Goal: Check status: Check status

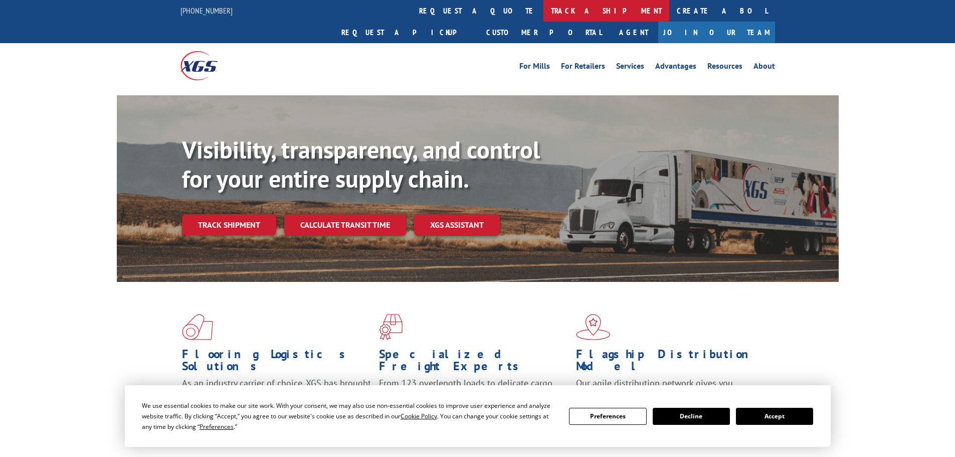
click at [544, 12] on link "track a shipment" at bounding box center [607, 11] width 126 height 22
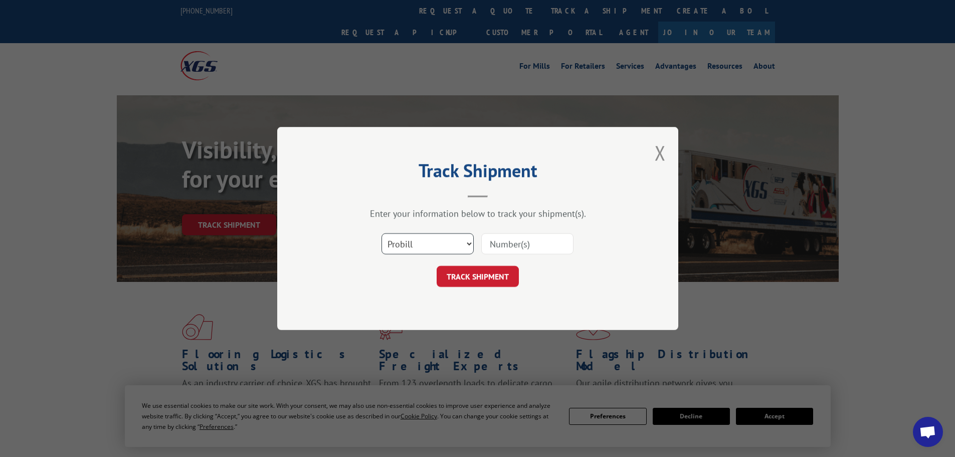
click at [426, 246] on select "Select category... Probill BOL PO" at bounding box center [428, 243] width 92 height 21
select select "bol"
click at [382, 233] on select "Select category... Probill BOL PO" at bounding box center [428, 243] width 92 height 21
click at [502, 243] on input at bounding box center [527, 243] width 92 height 21
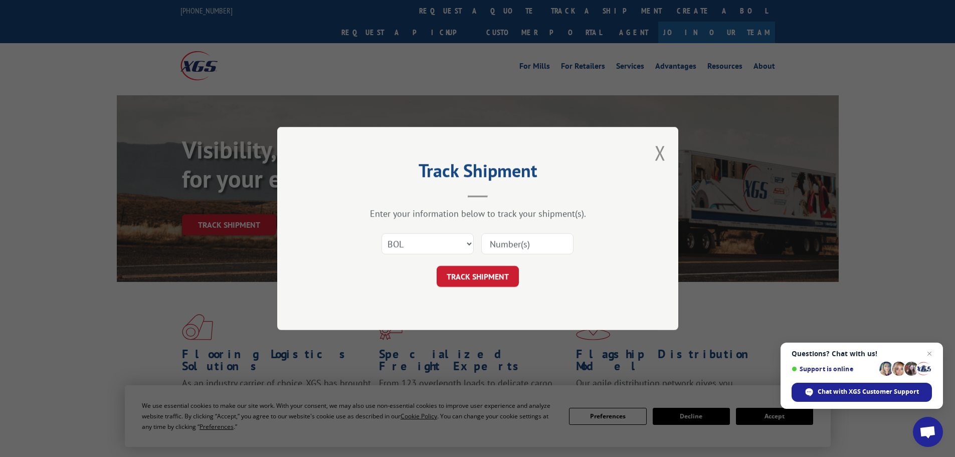
paste input "5982580"
type input "5982580"
click at [659, 152] on button "Close modal" at bounding box center [660, 152] width 11 height 27
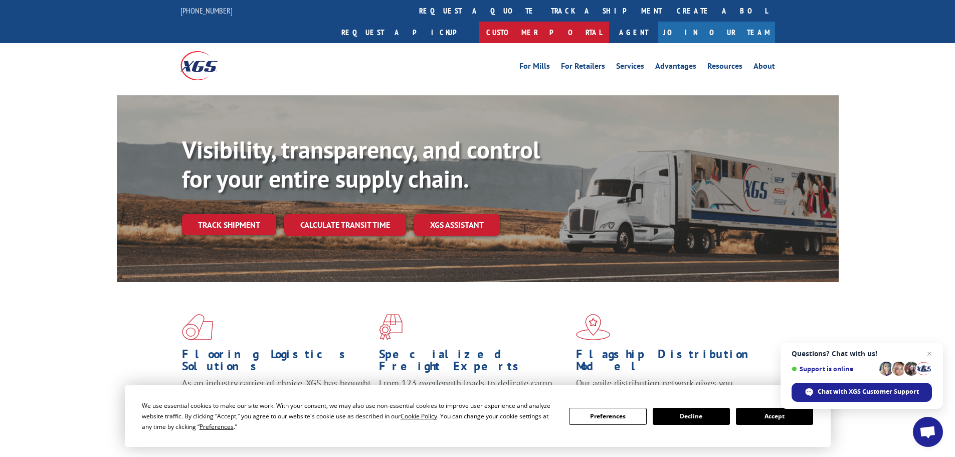
click at [609, 22] on link "Customer Portal" at bounding box center [544, 33] width 130 height 22
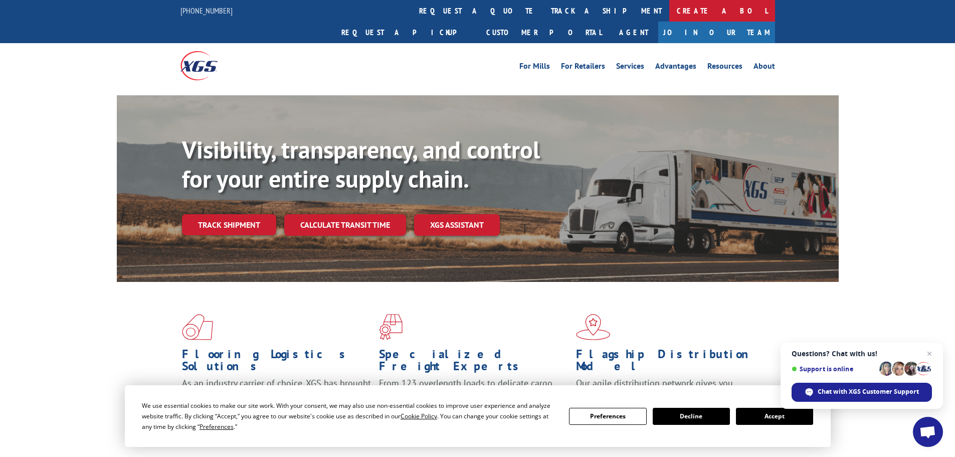
click at [669, 15] on link "Create a BOL" at bounding box center [722, 11] width 106 height 22
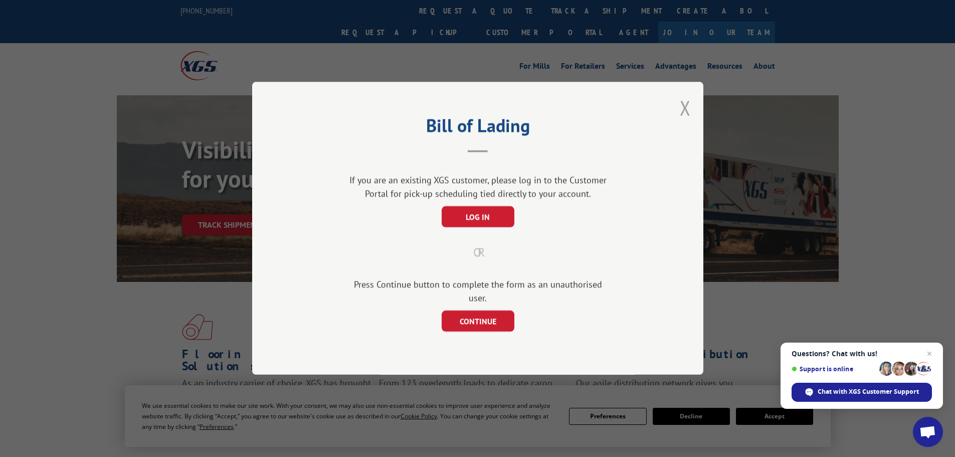
click at [682, 119] on button "Close modal" at bounding box center [685, 107] width 11 height 27
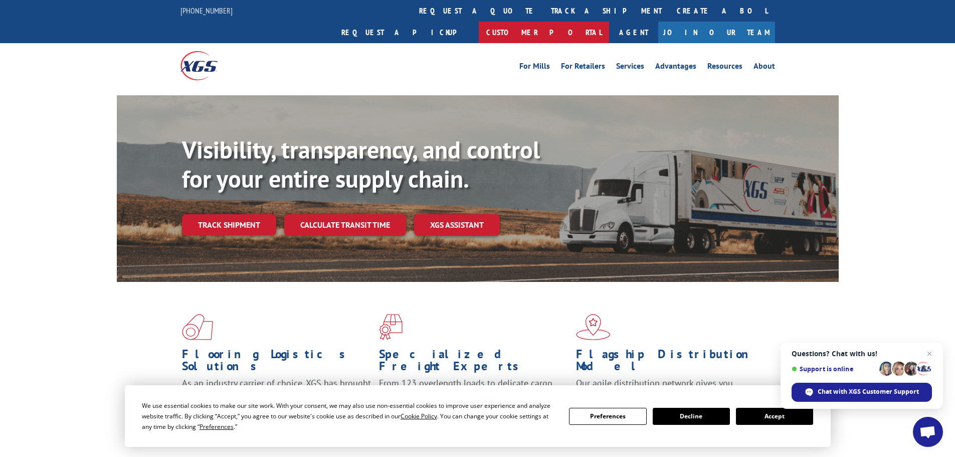
click at [609, 22] on link "Customer Portal" at bounding box center [544, 33] width 130 height 22
click at [544, 11] on link "track a shipment" at bounding box center [607, 11] width 126 height 22
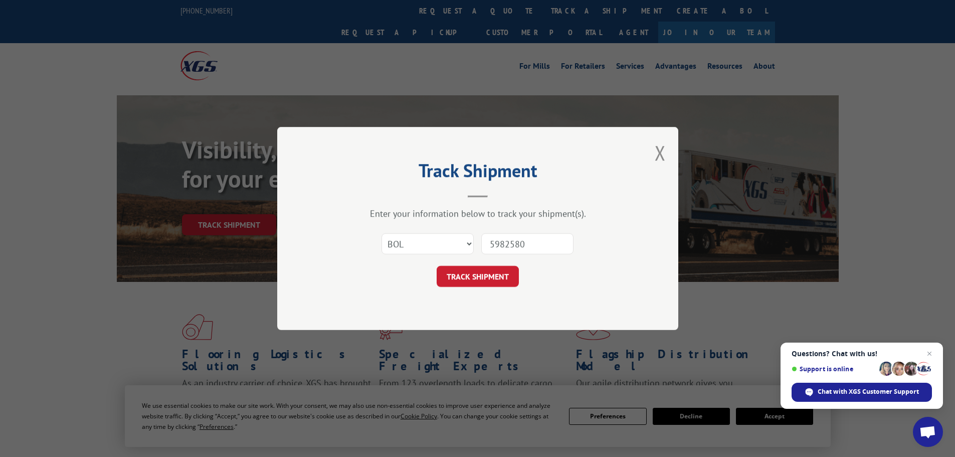
drag, startPoint x: 549, startPoint y: 242, endPoint x: 460, endPoint y: 235, distance: 89.0
click at [460, 235] on div "Select category... Probill BOL PO 5982580" at bounding box center [477, 243] width 301 height 33
paste input "5158060"
type input "5158060"
click at [506, 271] on button "TRACK SHIPMENT" at bounding box center [478, 276] width 82 height 21
